Goal: Transaction & Acquisition: Purchase product/service

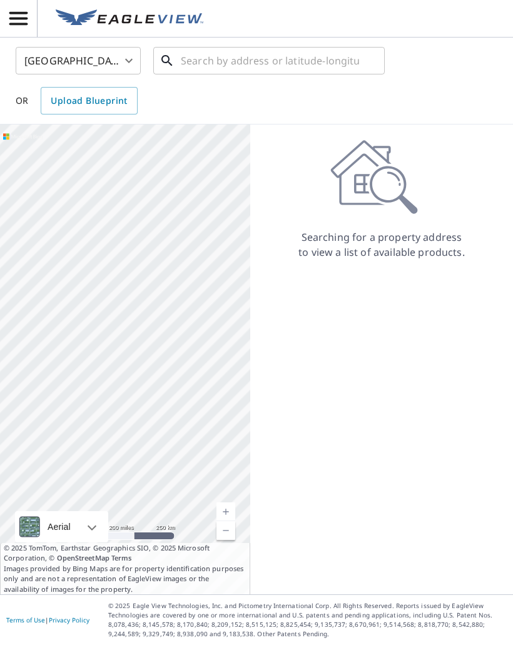
click at [327, 68] on input "text" at bounding box center [270, 60] width 178 height 35
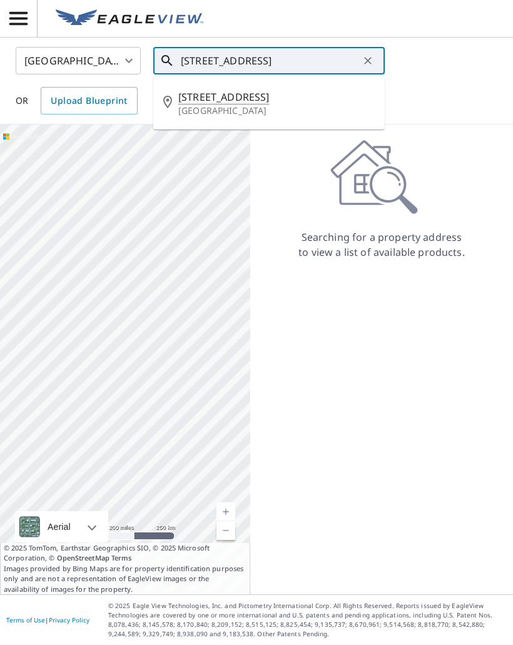
click at [282, 99] on span "35 Clinton St" at bounding box center [276, 96] width 196 height 15
type input "35 Clinton St Westville, NJ 08093"
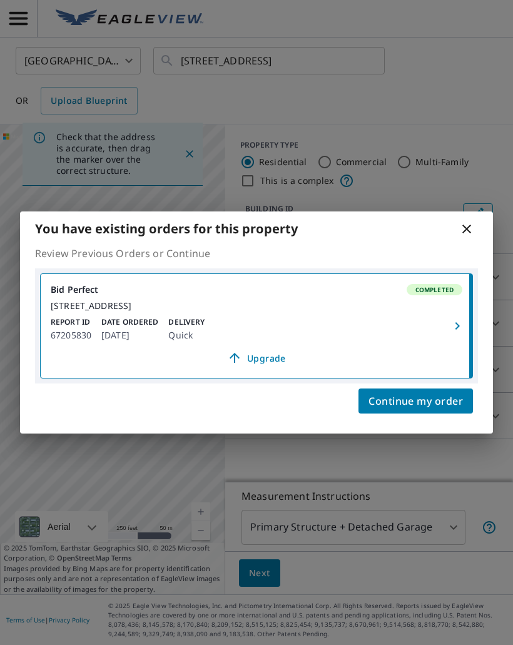
click at [434, 405] on span "Continue my order" at bounding box center [416, 401] width 94 height 18
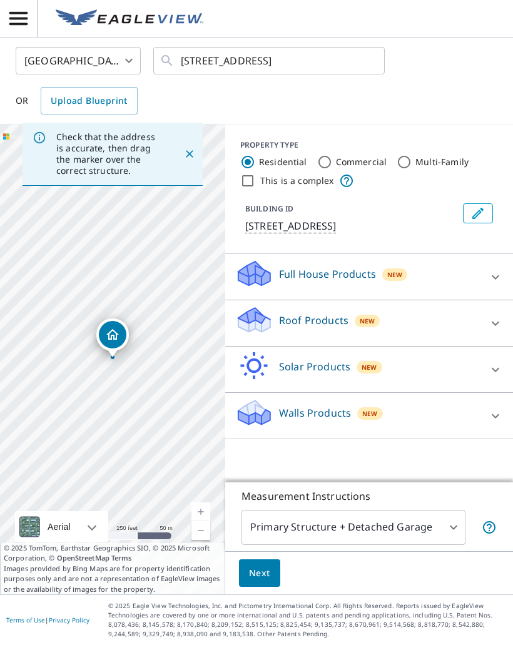
click at [409, 523] on body "GB GB United States US ​ 35 Clinton St Westville, NJ 08093 ​ OR Upload Blueprin…" at bounding box center [256, 322] width 513 height 645
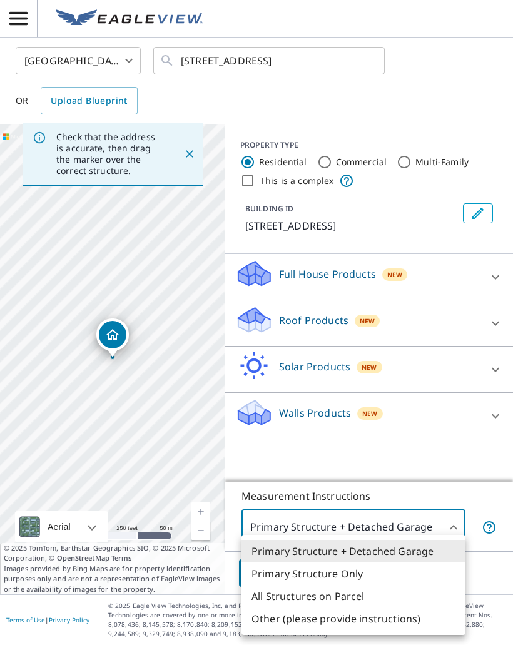
click at [370, 576] on li "Primary Structure Only" at bounding box center [354, 573] width 224 height 23
type input "2"
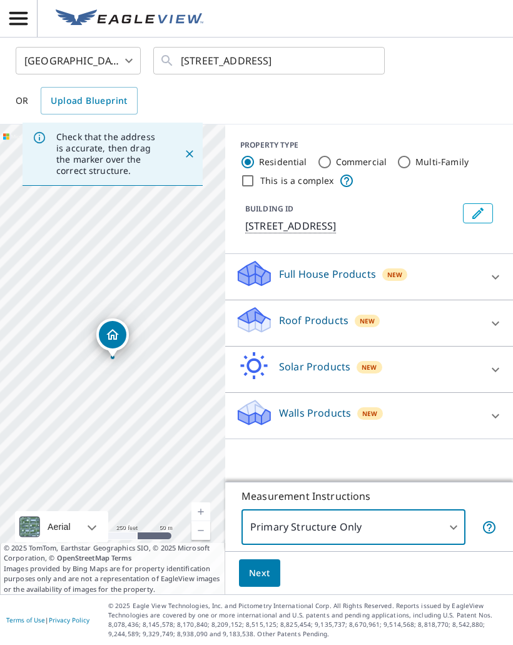
click at [400, 324] on div "Roof Products New" at bounding box center [357, 323] width 245 height 36
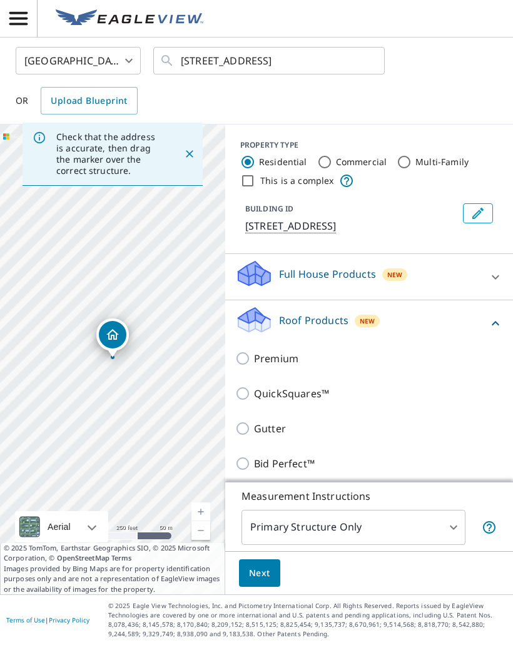
click at [242, 357] on input "Premium" at bounding box center [244, 358] width 19 height 15
checkbox input "true"
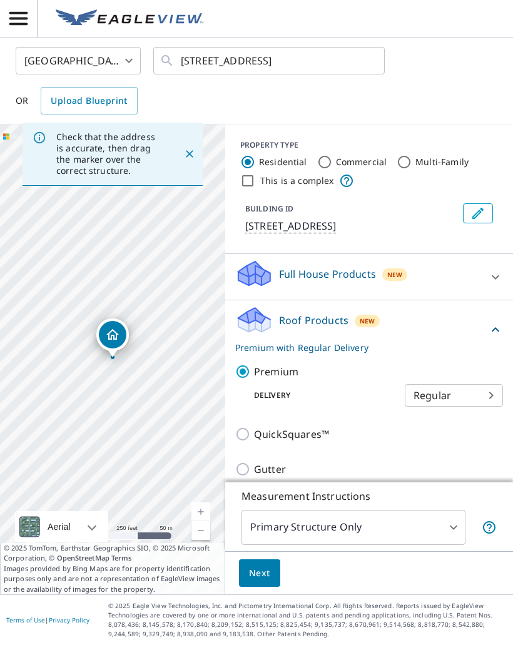
click at [263, 569] on span "Next" at bounding box center [259, 574] width 21 height 16
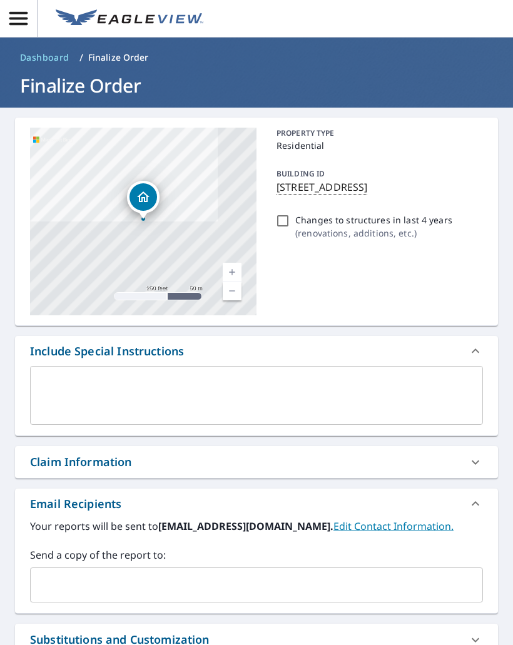
click at [287, 226] on input "Changes to structures in last 4 years ( renovations, additions, etc. )" at bounding box center [282, 220] width 15 height 15
checkbox input "true"
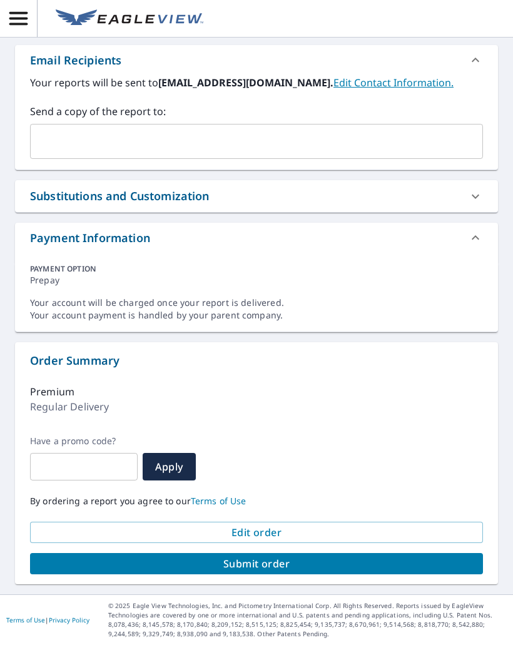
click at [279, 565] on span "Submit order" at bounding box center [256, 564] width 433 height 14
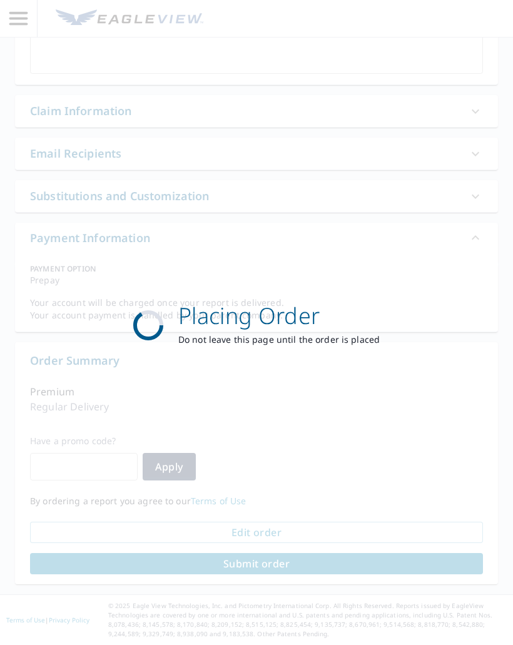
scroll to position [351, 0]
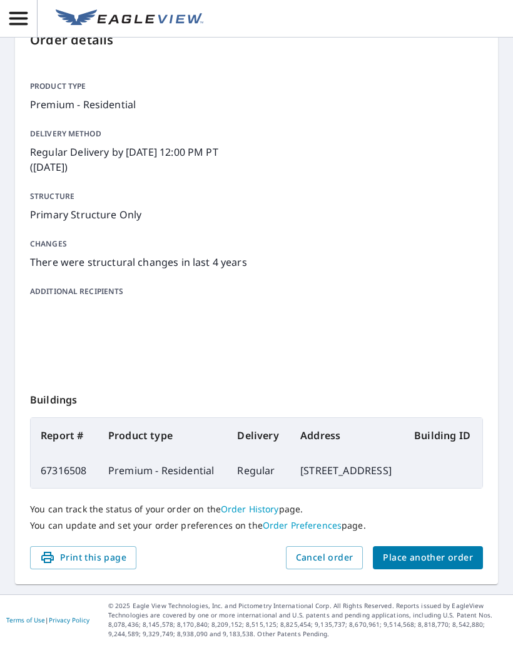
scroll to position [131, 0]
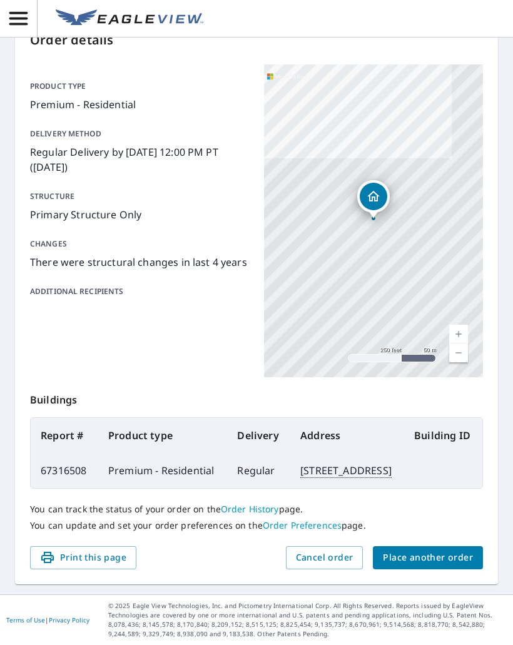
click at [452, 554] on span "Place another order" at bounding box center [428, 558] width 90 height 16
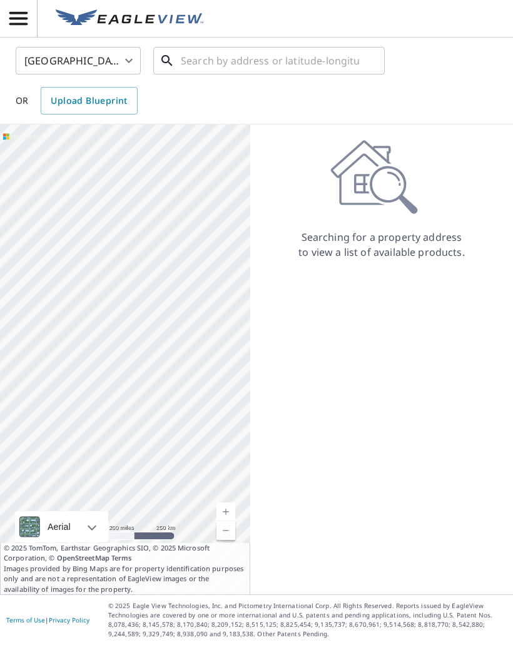
click at [308, 69] on input "text" at bounding box center [270, 60] width 178 height 35
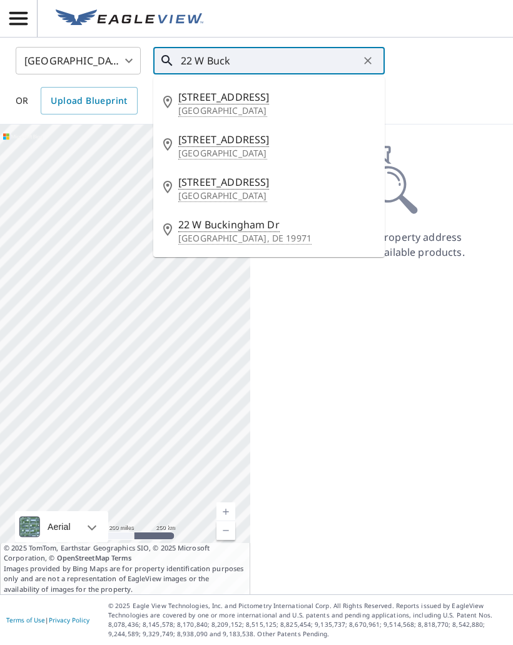
click at [238, 151] on p "Paulsboro, NJ 08066" at bounding box center [276, 153] width 196 height 13
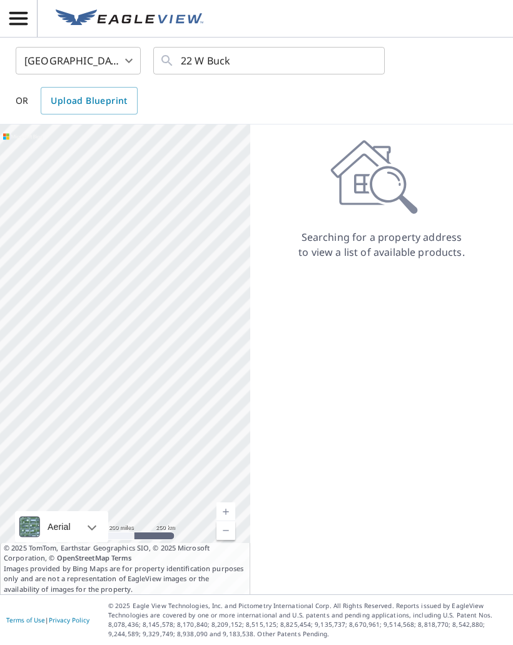
type input "22 W Buck St Paulsboro, NJ 08066"
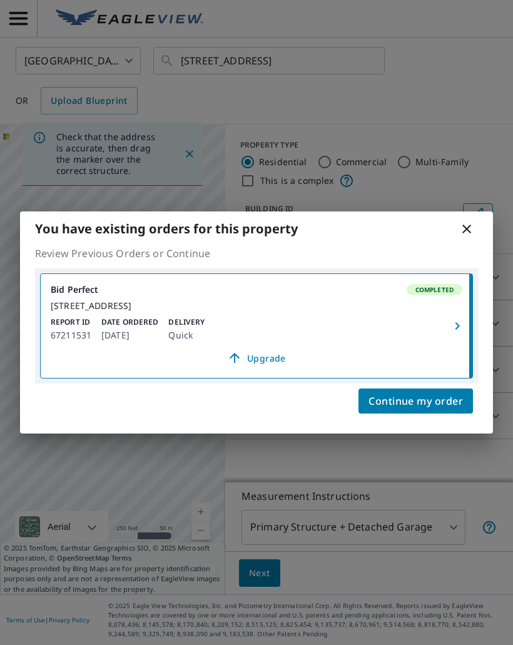
click at [427, 402] on span "Continue my order" at bounding box center [416, 401] width 94 height 18
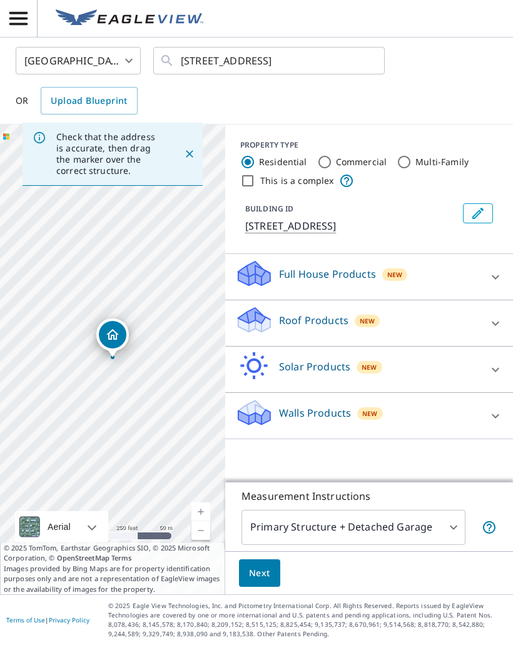
click at [352, 325] on div "Roof Products New" at bounding box center [357, 323] width 245 height 36
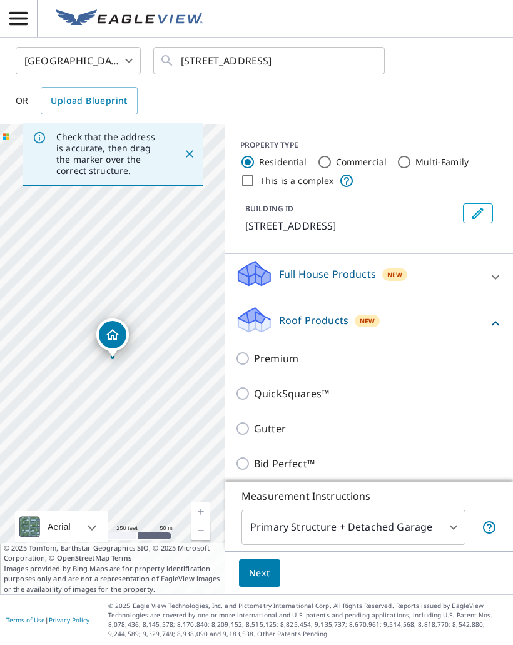
click at [252, 355] on input "Premium" at bounding box center [244, 358] width 19 height 15
checkbox input "true"
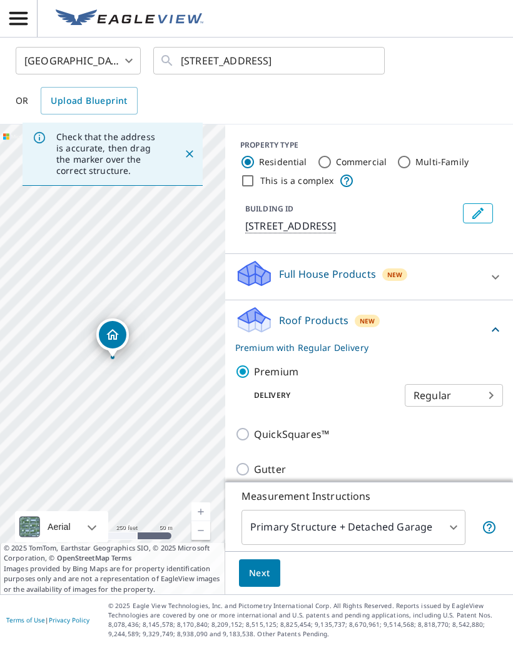
click at [393, 526] on body "GB GB United States US ​ 22 W Buck St Paulsboro, NJ 08066 ​ OR Upload Blueprint…" at bounding box center [256, 322] width 513 height 645
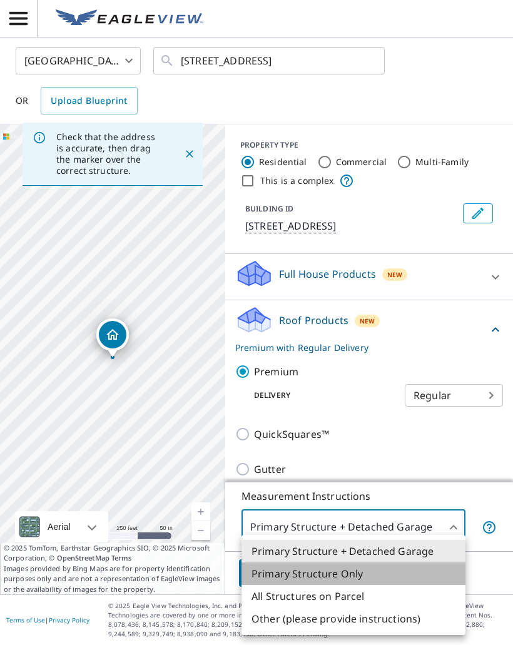
click at [365, 573] on li "Primary Structure Only" at bounding box center [354, 573] width 224 height 23
type input "2"
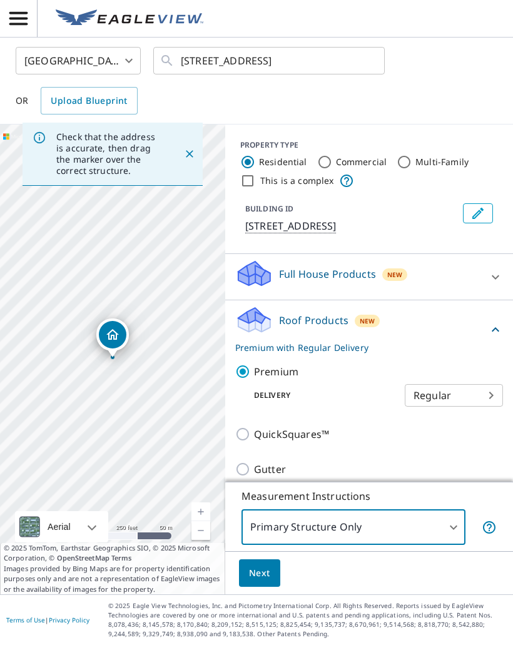
click at [276, 571] on button "Next" at bounding box center [259, 573] width 41 height 28
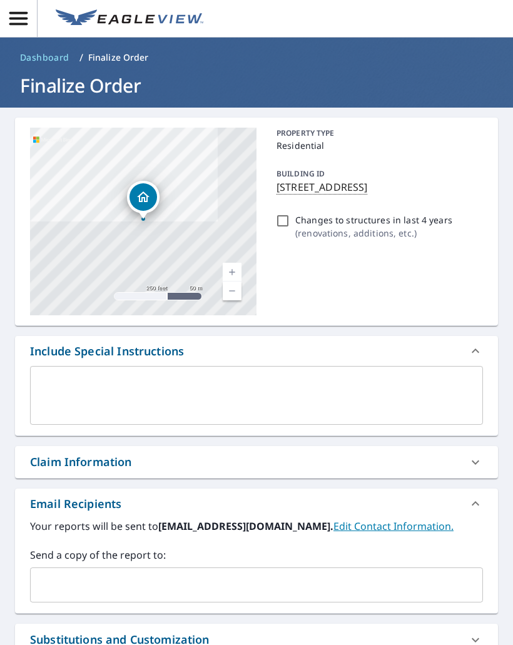
click at [288, 215] on input "Changes to structures in last 4 years ( renovations, additions, etc. )" at bounding box center [282, 220] width 15 height 15
checkbox input "true"
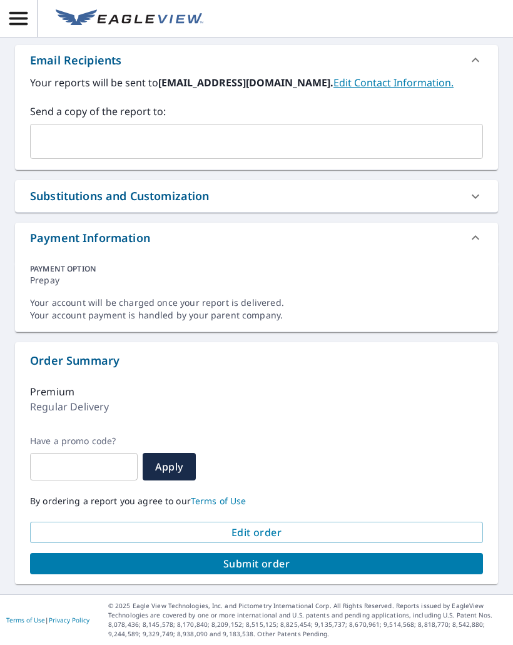
click at [271, 561] on span "Submit order" at bounding box center [256, 564] width 433 height 14
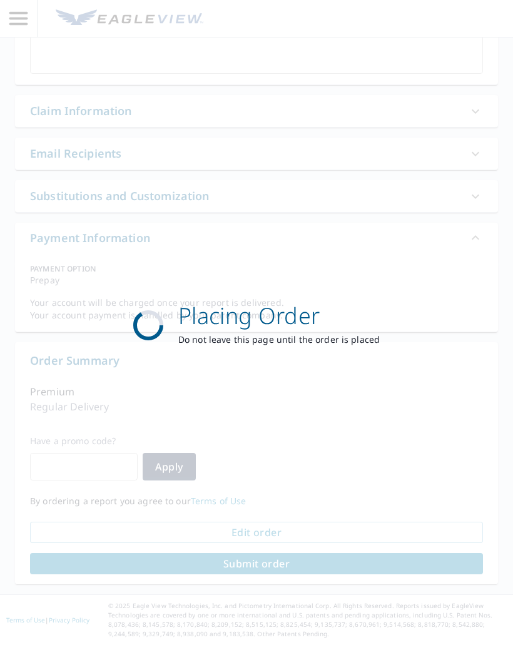
scroll to position [351, 0]
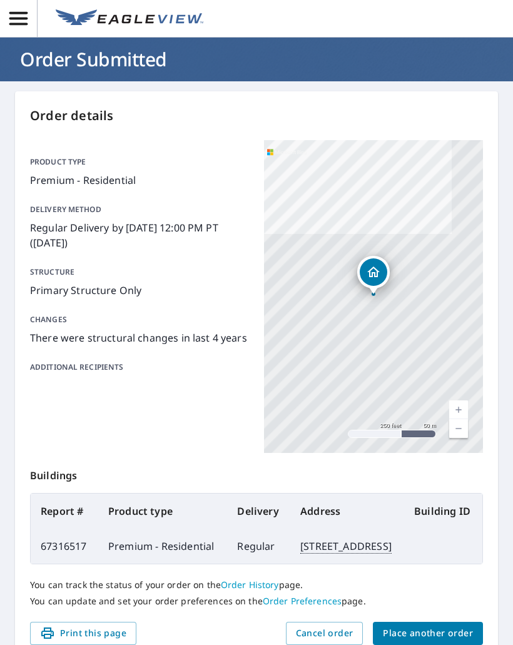
scroll to position [26, 0]
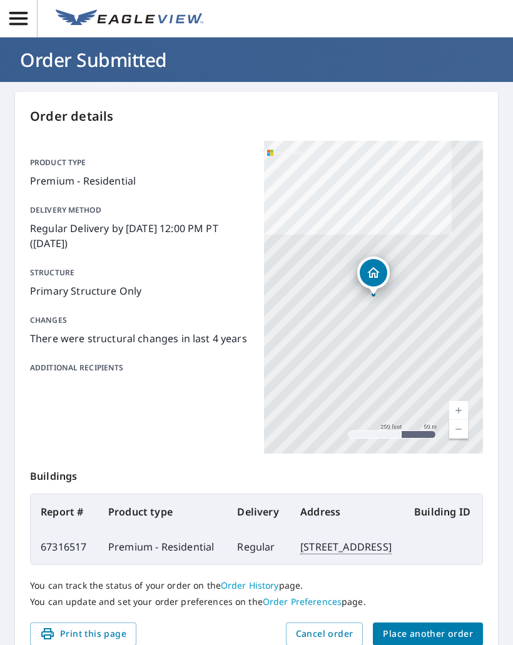
click at [18, 56] on h1 "Order Submitted" at bounding box center [256, 60] width 483 height 26
